Goal: Task Accomplishment & Management: Manage account settings

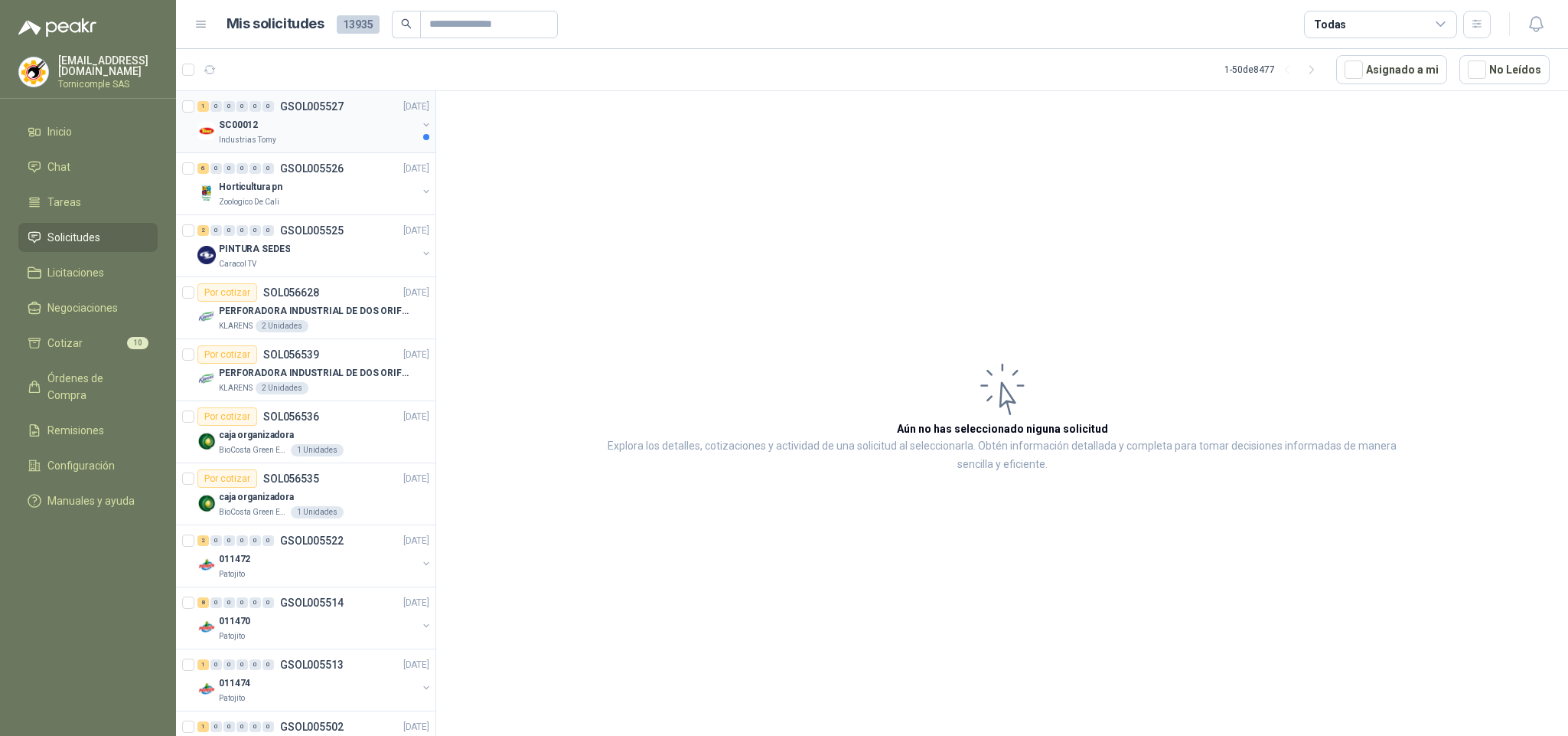
click at [340, 124] on div "SC00012" at bounding box center [318, 124] width 198 height 19
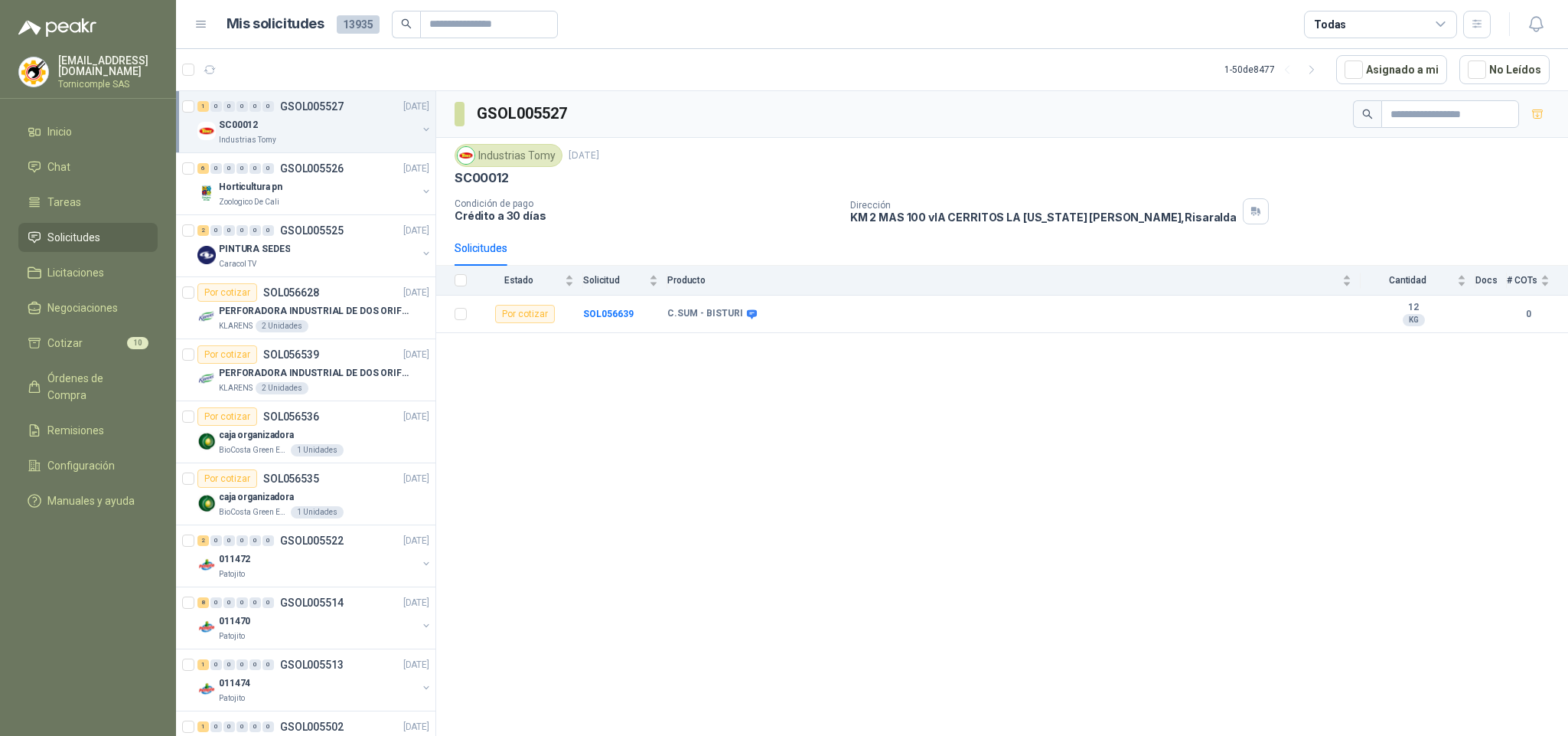
click at [113, 233] on li "Solicitudes" at bounding box center [88, 237] width 121 height 17
drag, startPoint x: 113, startPoint y: 233, endPoint x: 73, endPoint y: 355, distance: 128.4
click at [112, 237] on li "Solicitudes" at bounding box center [88, 237] width 121 height 17
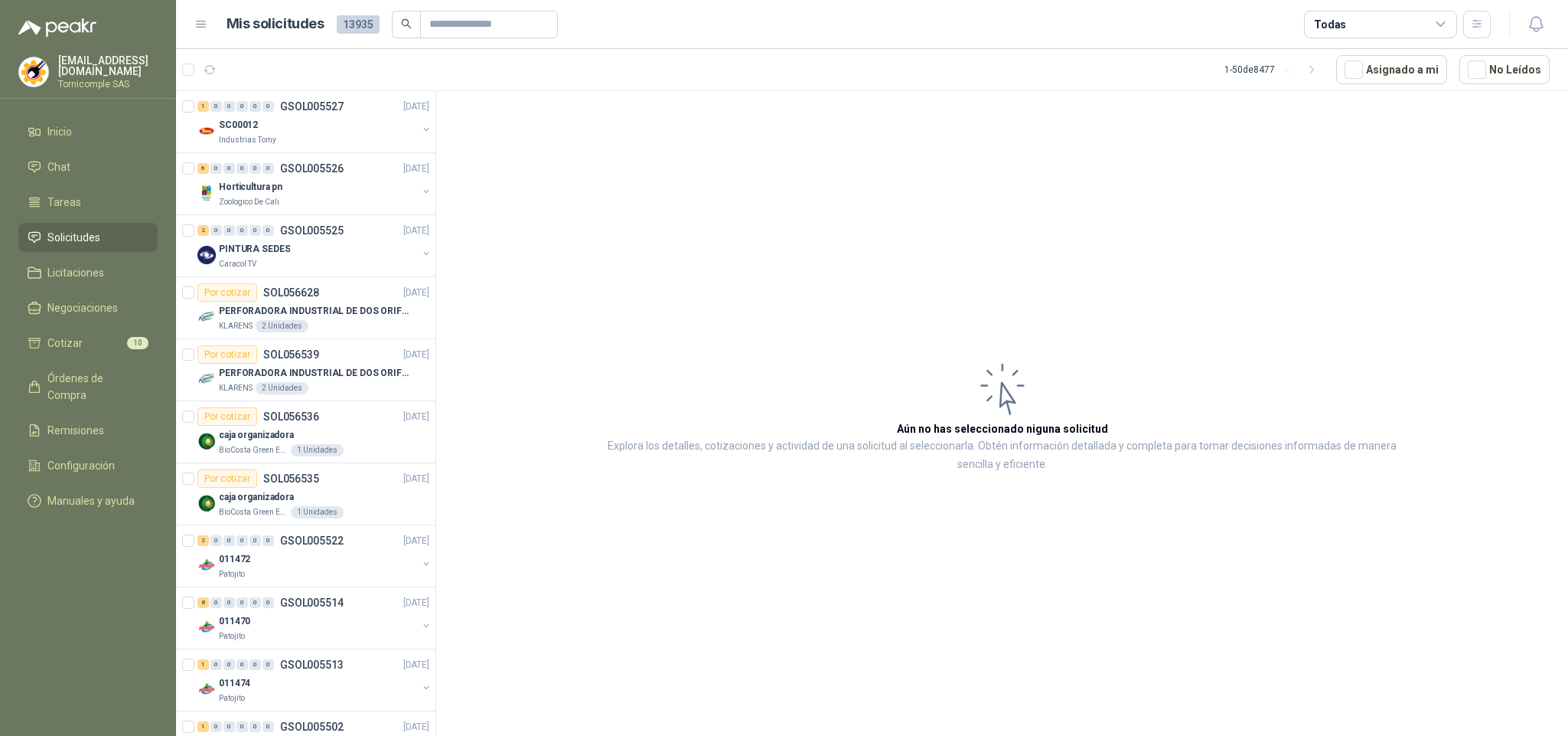
click at [73, 355] on ul "Inicio Chat Tareas Solicitudes Licitaciones Negociaciones Cotizar 10 Órdenes de…" at bounding box center [88, 319] width 176 height 404
click at [69, 345] on span "Cotizar" at bounding box center [64, 342] width 35 height 17
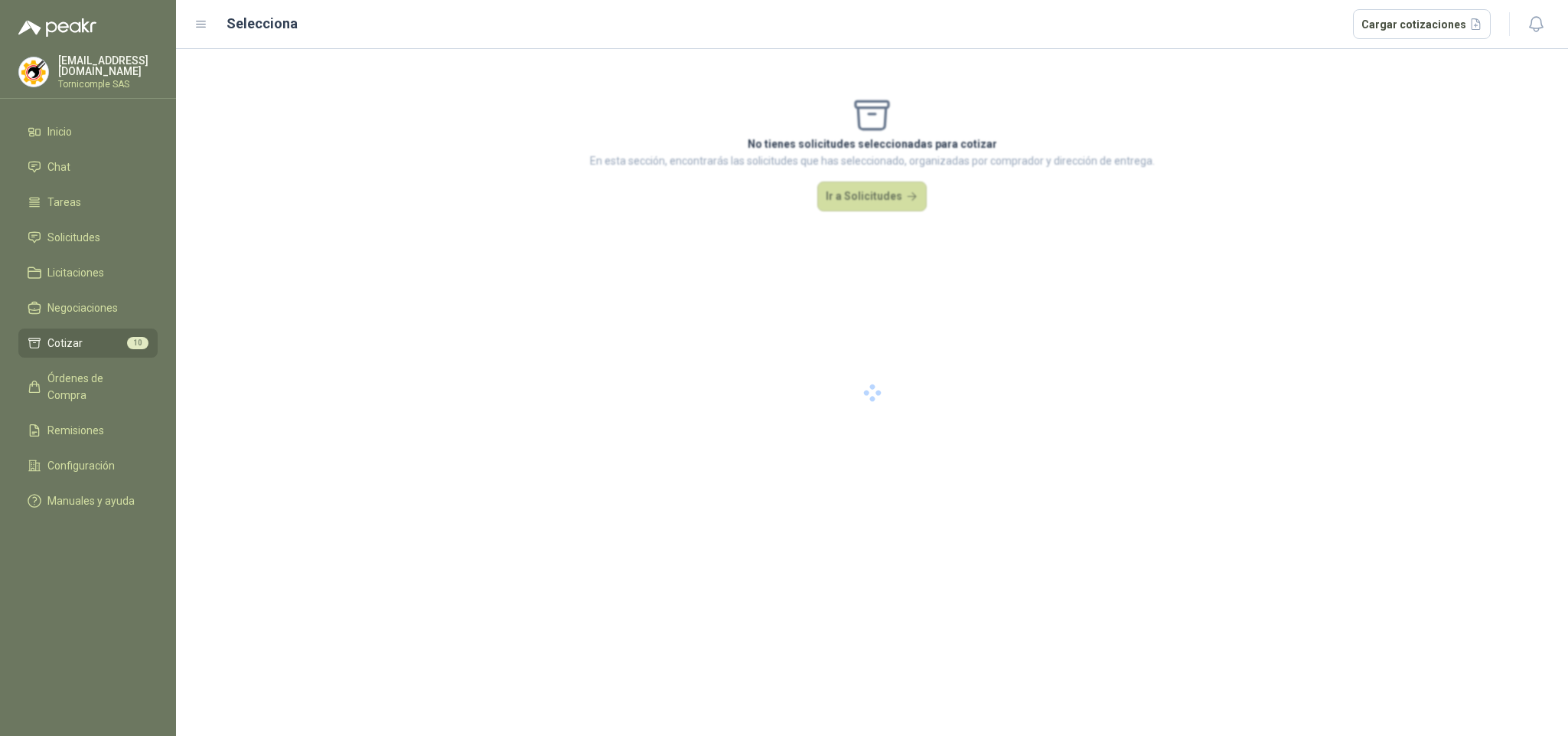
drag, startPoint x: 69, startPoint y: 345, endPoint x: 593, endPoint y: 46, distance: 603.3
click at [84, 336] on li "Cotizar 10" at bounding box center [88, 342] width 121 height 17
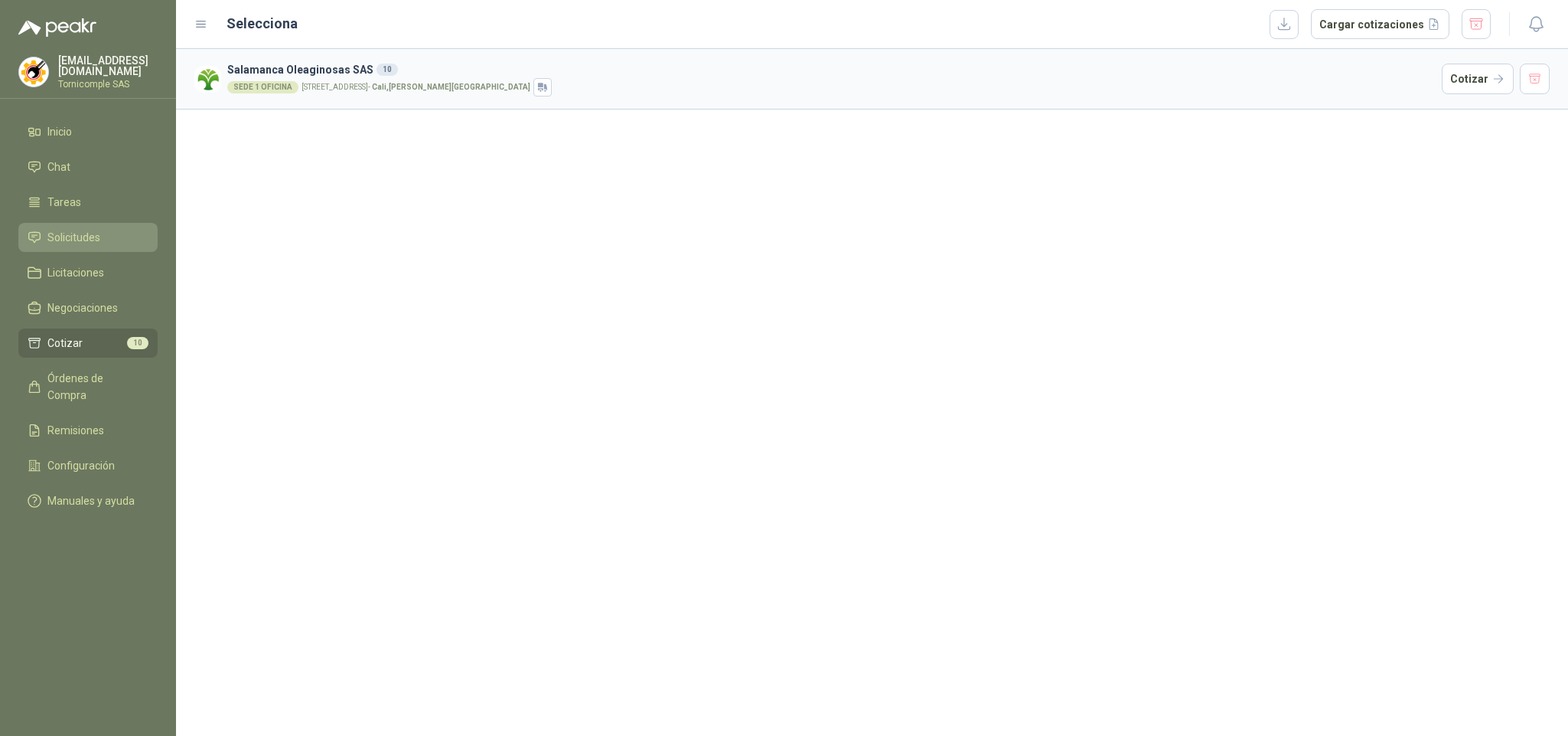
click at [79, 230] on span "Solicitudes" at bounding box center [73, 237] width 53 height 17
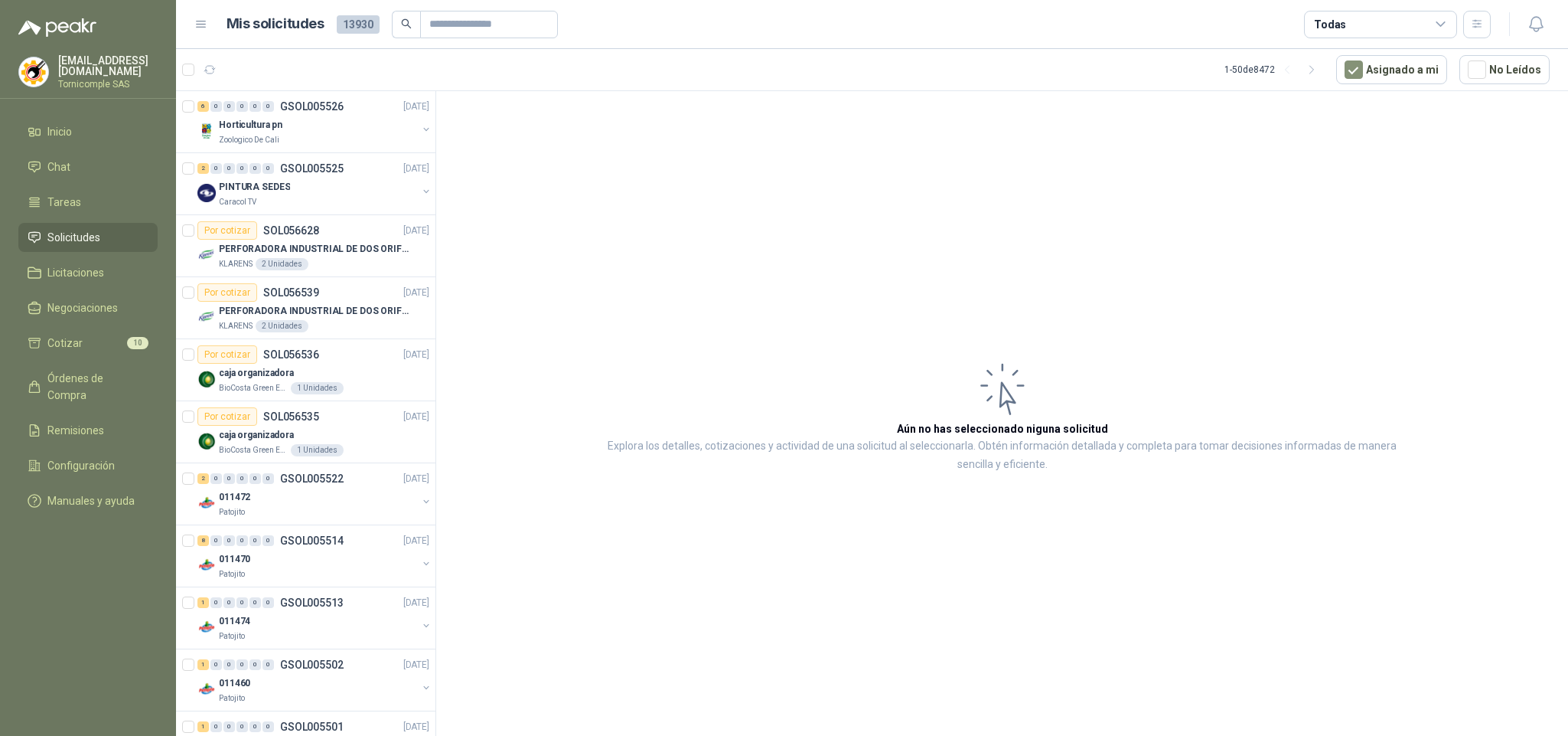
click at [88, 239] on span "Solicitudes" at bounding box center [73, 237] width 53 height 17
click at [78, 126] on li "Inicio" at bounding box center [88, 132] width 121 height 17
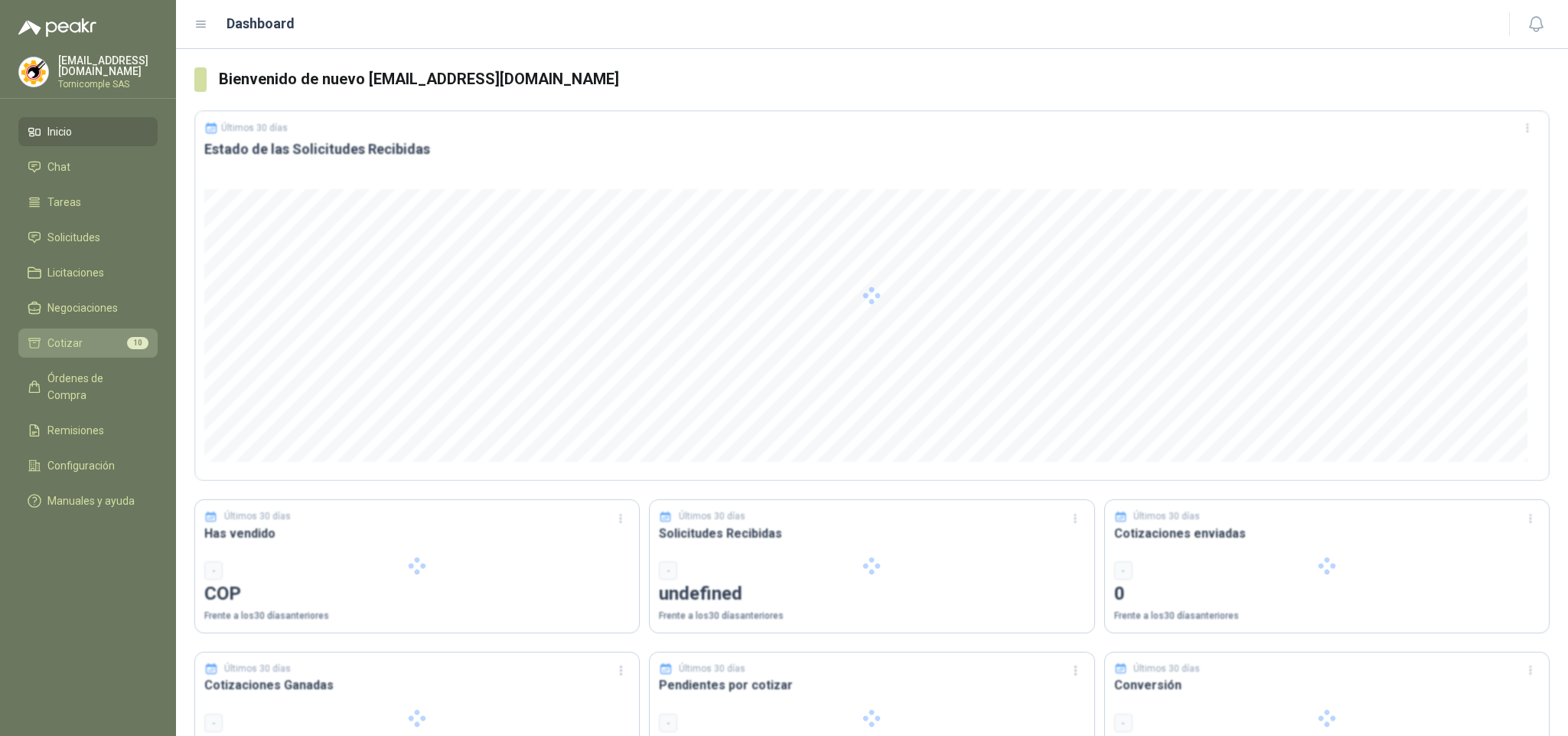
click at [81, 338] on li "Cotizar 10" at bounding box center [88, 342] width 121 height 17
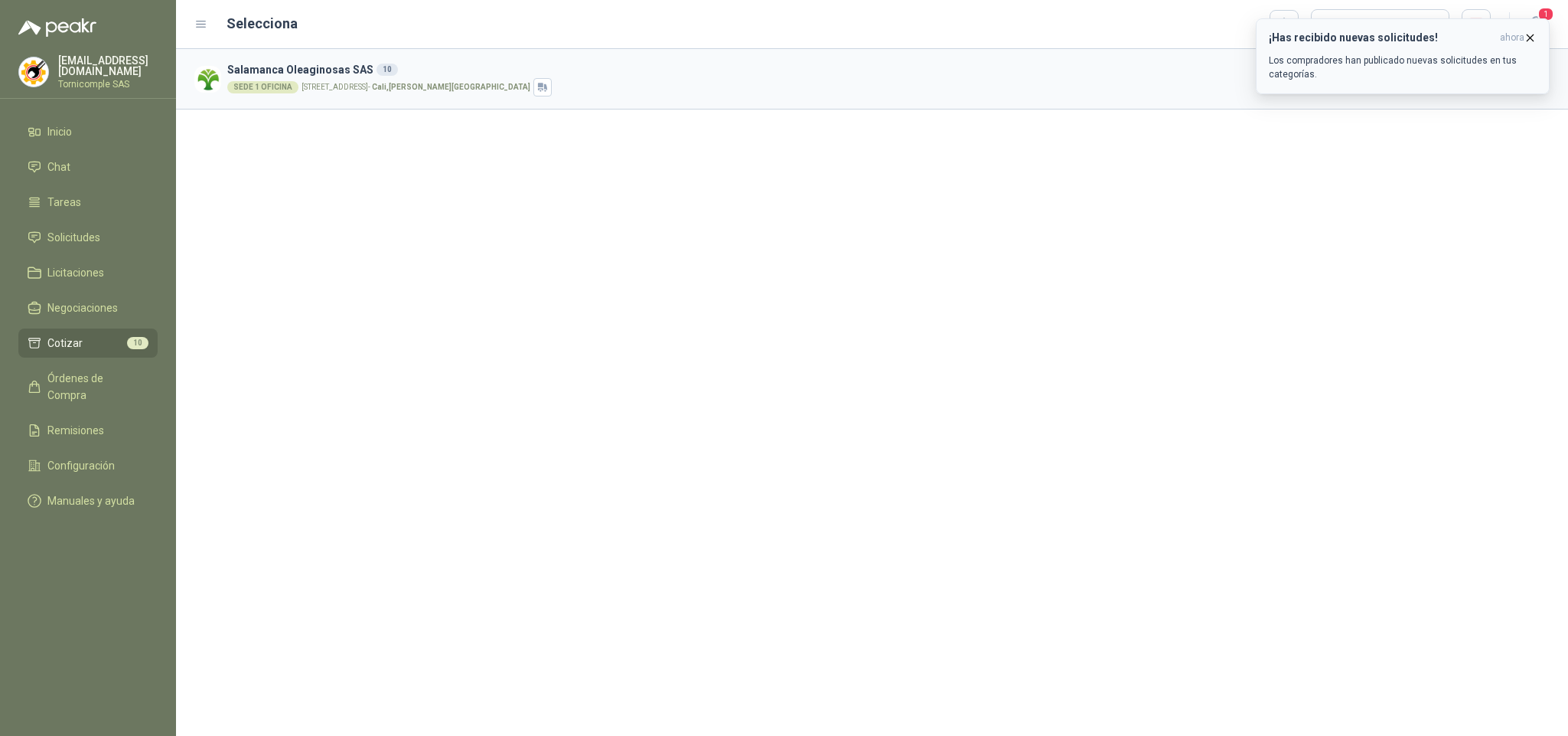
click at [1414, 54] on p "Los compradores han publicado nuevas solicitudes en tus categorías." at bounding box center [1403, 68] width 268 height 28
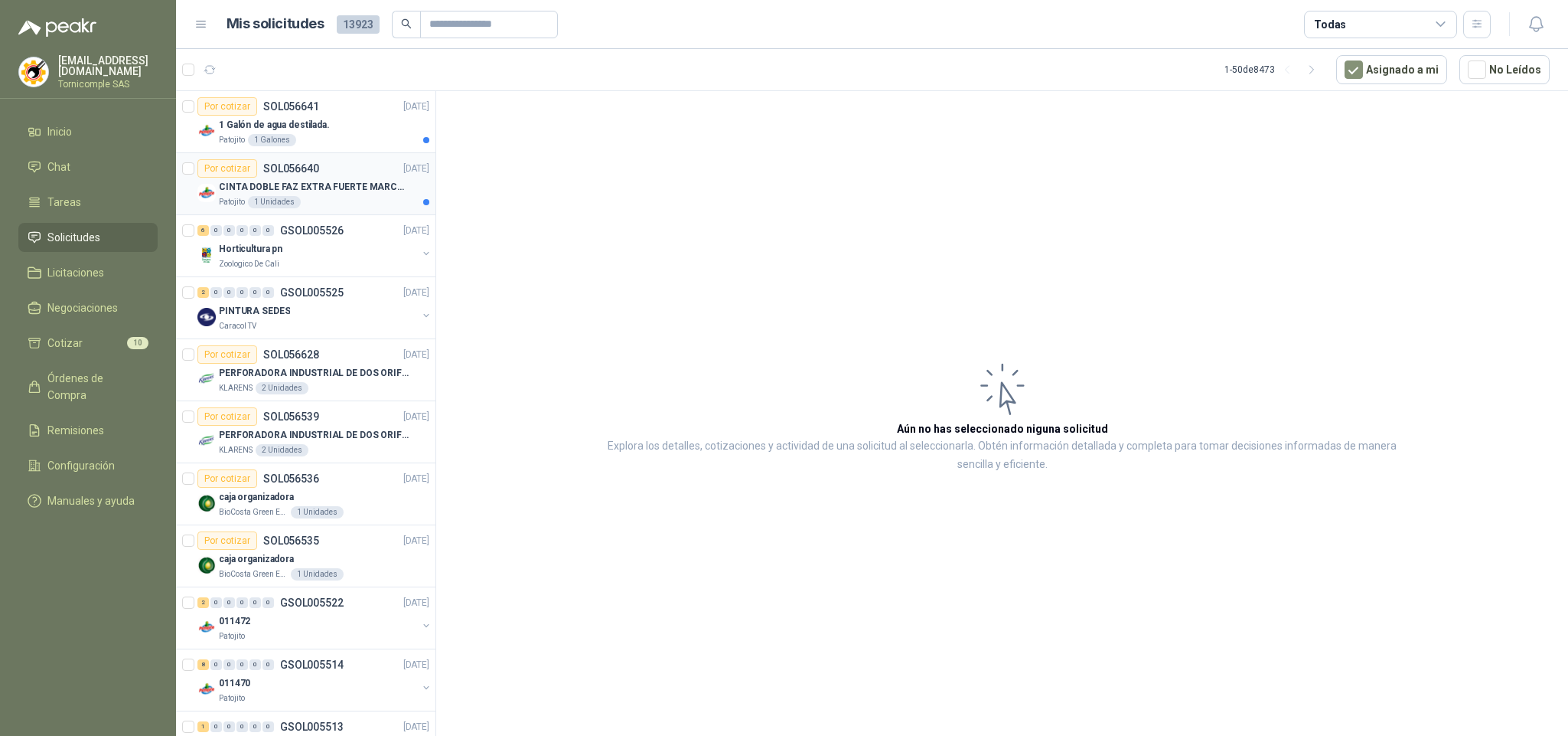
click at [287, 198] on div "1 Unidades" at bounding box center [274, 202] width 53 height 12
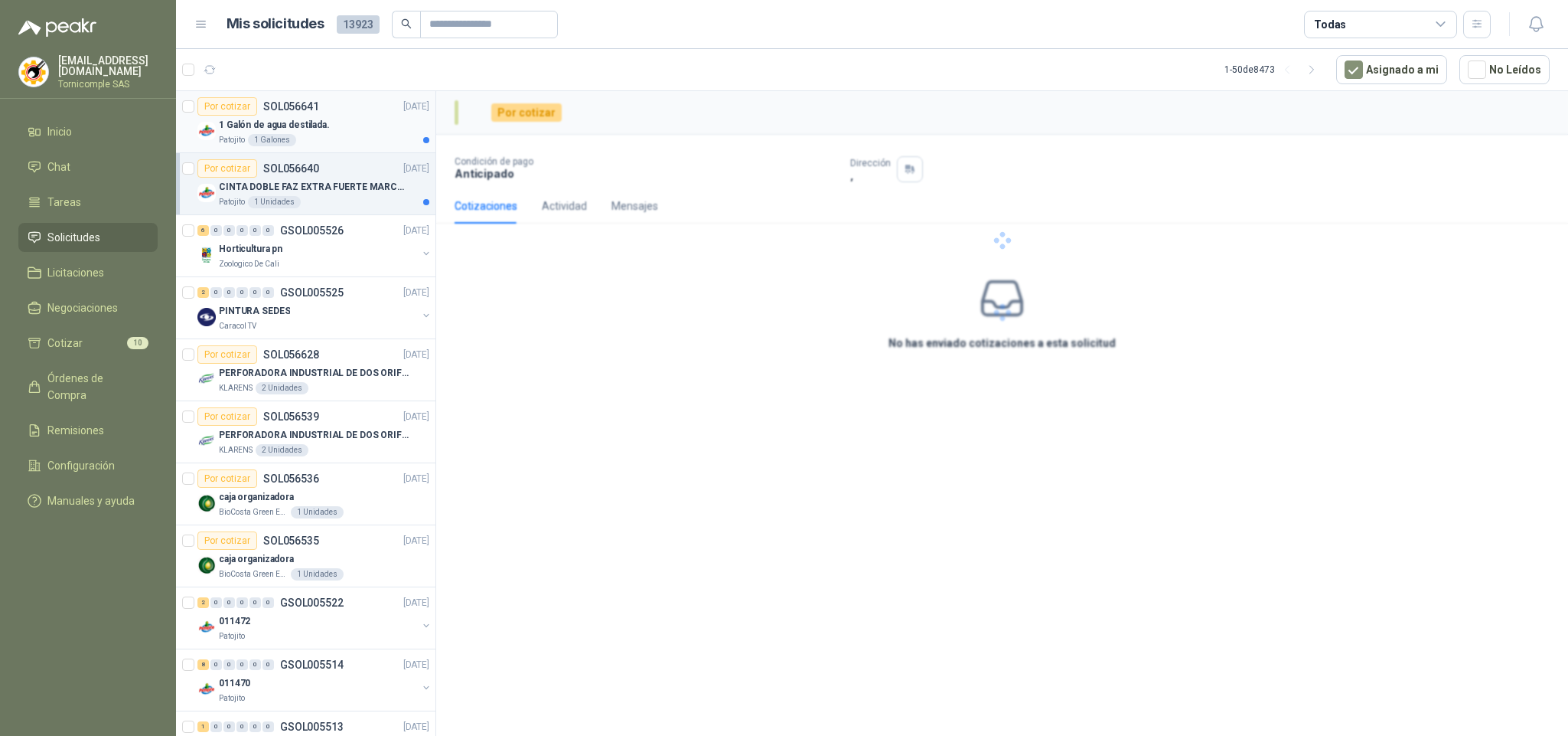
click at [280, 137] on div "1 Galones" at bounding box center [271, 140] width 48 height 12
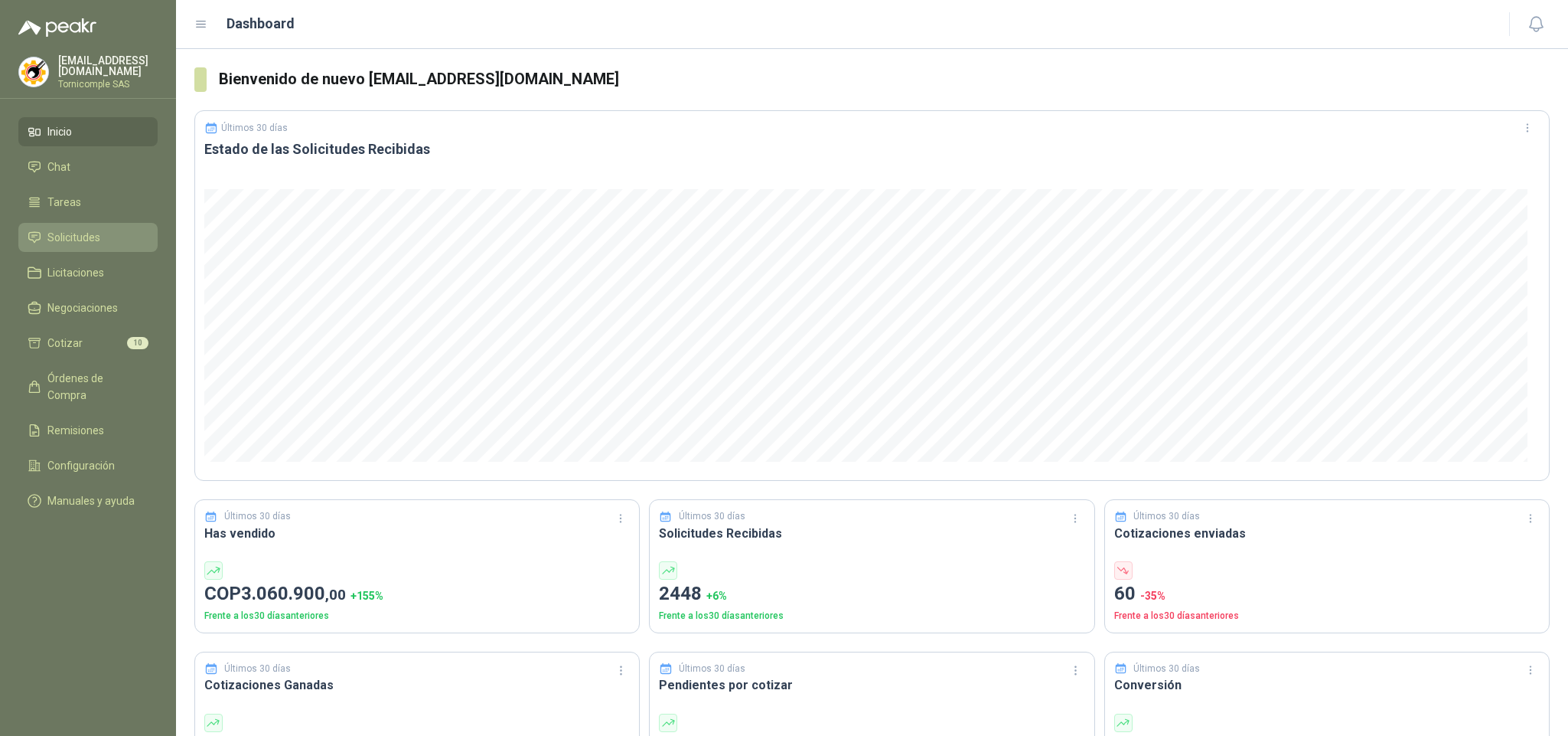
click at [103, 229] on li "Solicitudes" at bounding box center [88, 237] width 121 height 17
